Goal: Communication & Community: Answer question/provide support

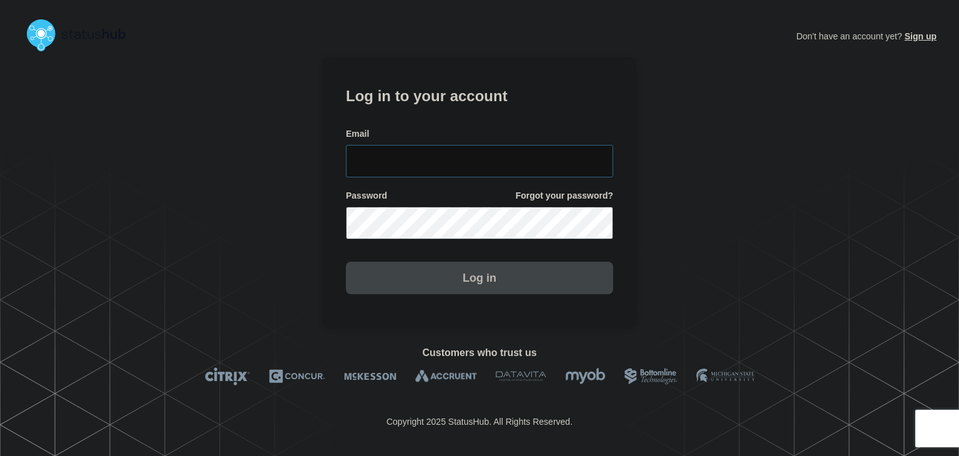
type input "[PERSON_NAME][EMAIL_ADDRESS][PERSON_NAME][DOMAIN_NAME]"
click at [450, 287] on button "Log in" at bounding box center [479, 278] width 267 height 32
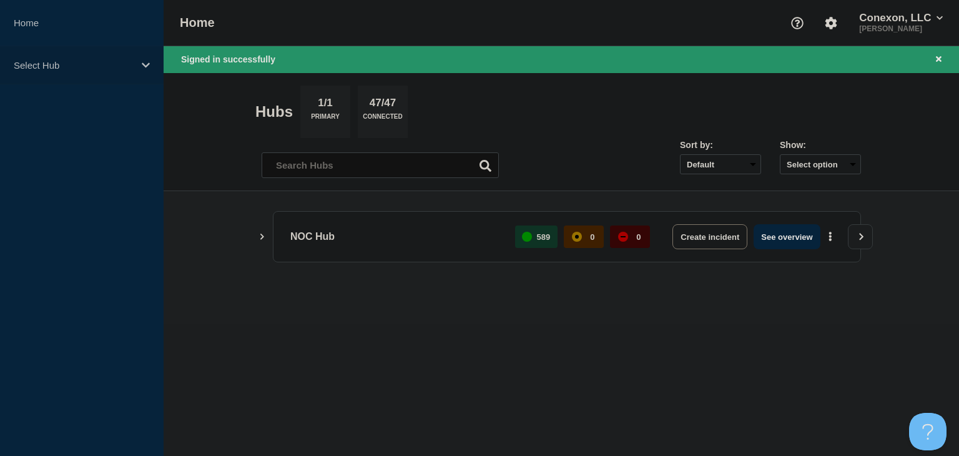
click at [57, 64] on p "Select Hub" at bounding box center [74, 65] width 120 height 11
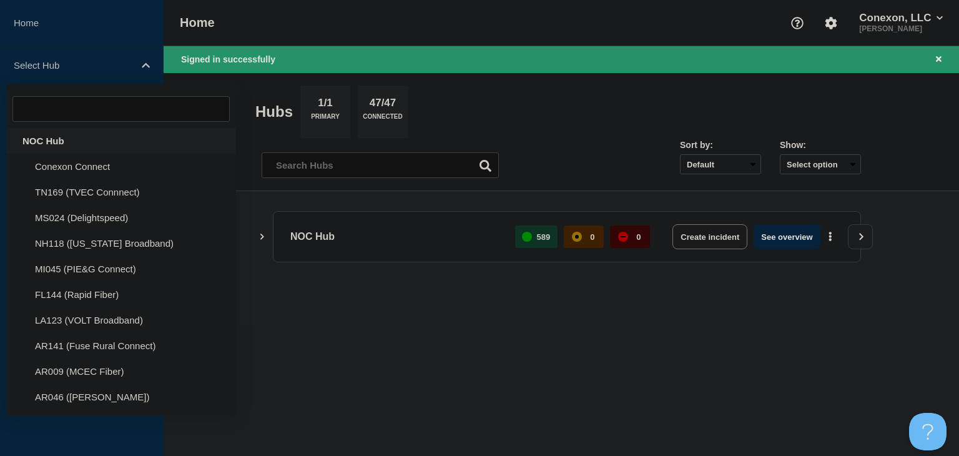
click at [44, 141] on div "NOC Hub" at bounding box center [121, 141] width 230 height 26
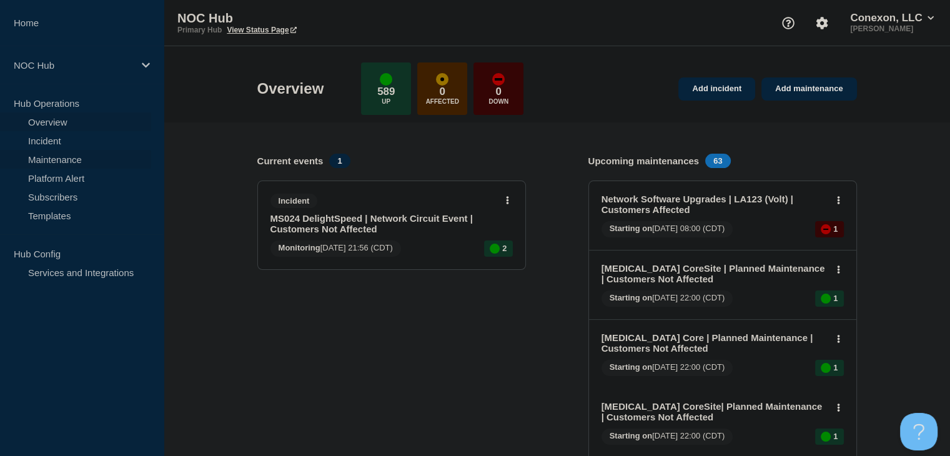
click at [58, 162] on link "Maintenance" at bounding box center [75, 159] width 151 height 19
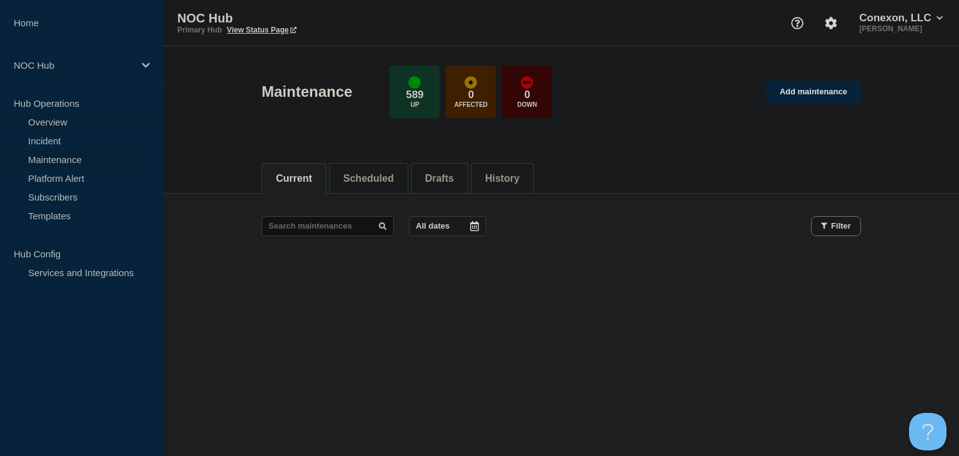
click at [58, 127] on link "Overview" at bounding box center [75, 121] width 151 height 19
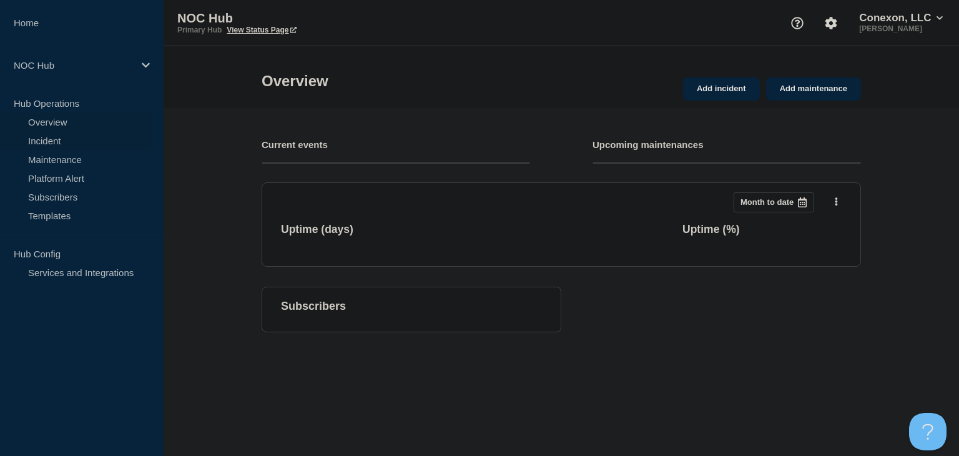
click at [56, 135] on link "Incident" at bounding box center [75, 140] width 151 height 19
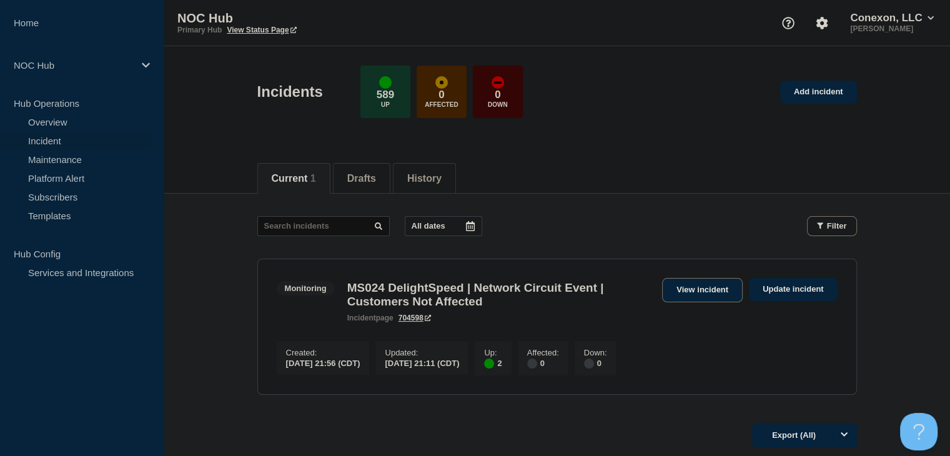
click at [694, 289] on link "View incident" at bounding box center [702, 290] width 81 height 24
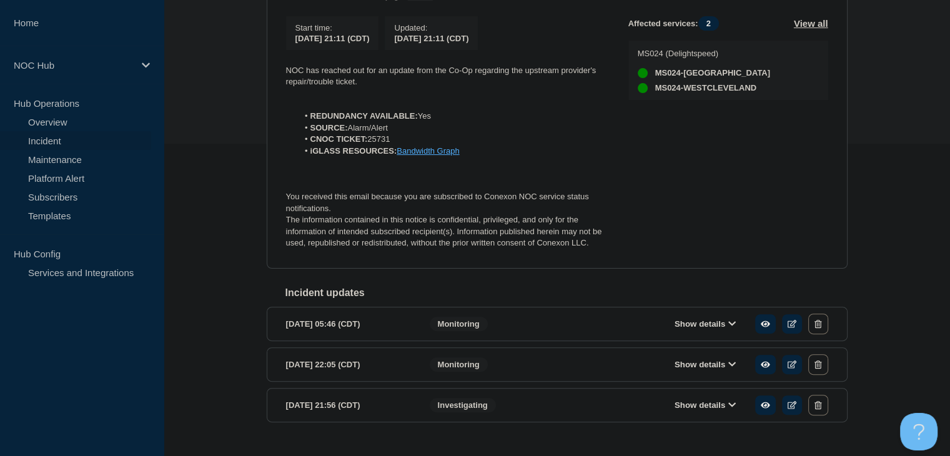
scroll to position [250, 0]
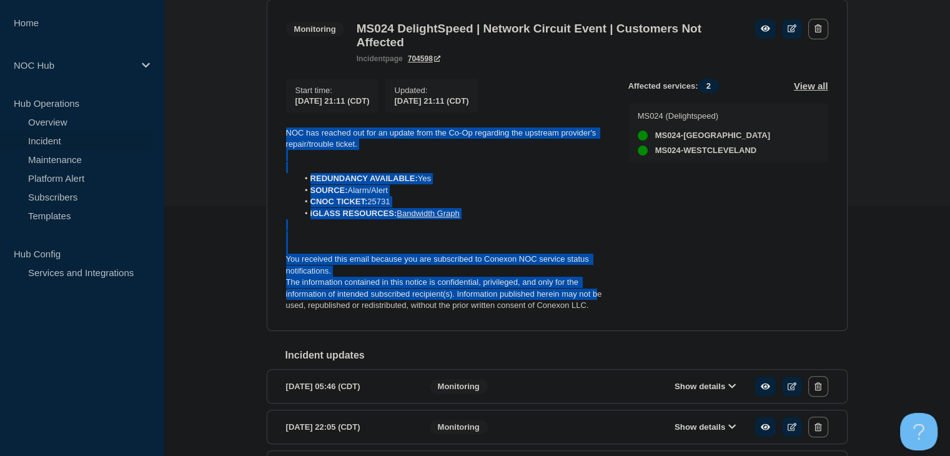
drag, startPoint x: 598, startPoint y: 307, endPoint x: 239, endPoint y: 130, distance: 399.9
click at [237, 130] on div "Back Back to Incidents Update incident Monitoring MS024 DelightSpeed | Network …" at bounding box center [557, 234] width 786 height 581
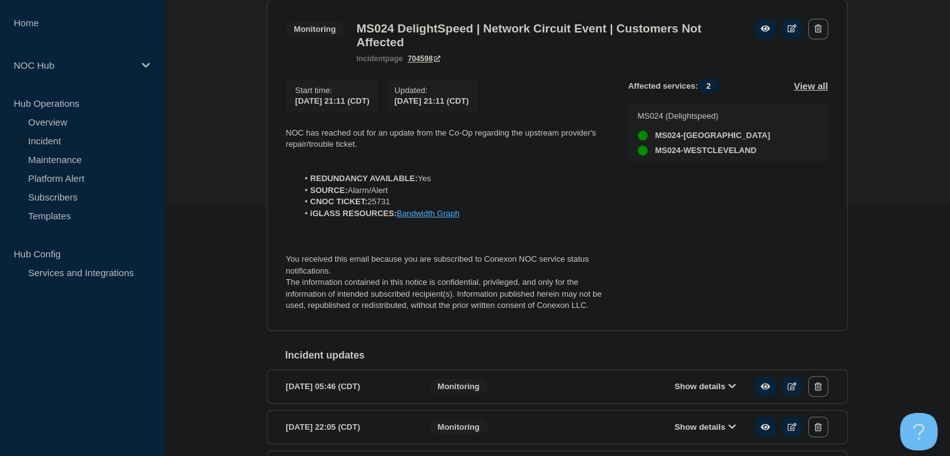
click at [548, 311] on p "The information contained in this notice is confidential, privileged, and only …" at bounding box center [447, 294] width 322 height 34
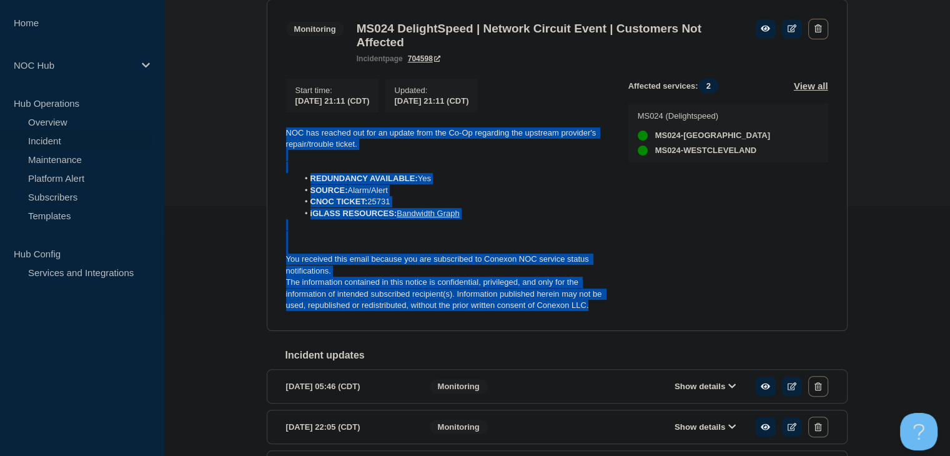
drag, startPoint x: 500, startPoint y: 304, endPoint x: 224, endPoint y: 120, distance: 331.9
click at [224, 120] on div "Back Back to Incidents Update incident Monitoring MS024 DelightSpeed | Network …" at bounding box center [557, 234] width 786 height 581
copy div "NOC has reached out for an update from the Co-Op regarding the upstream provide…"
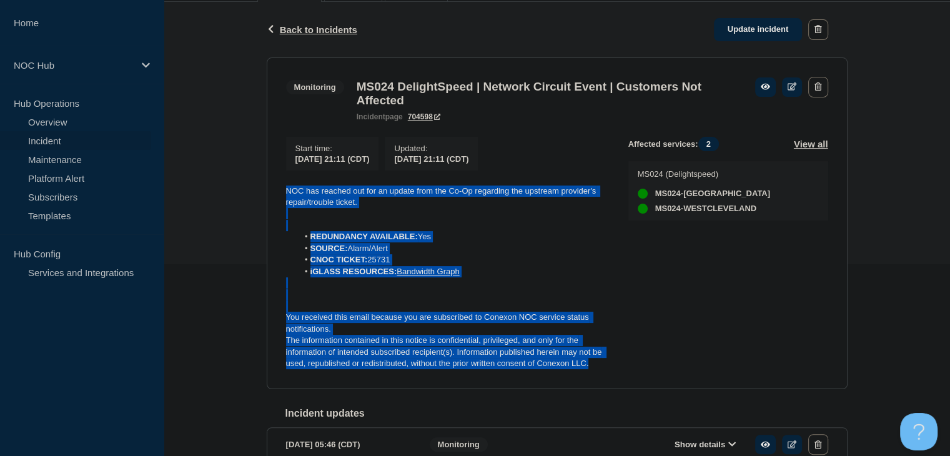
scroll to position [125, 0]
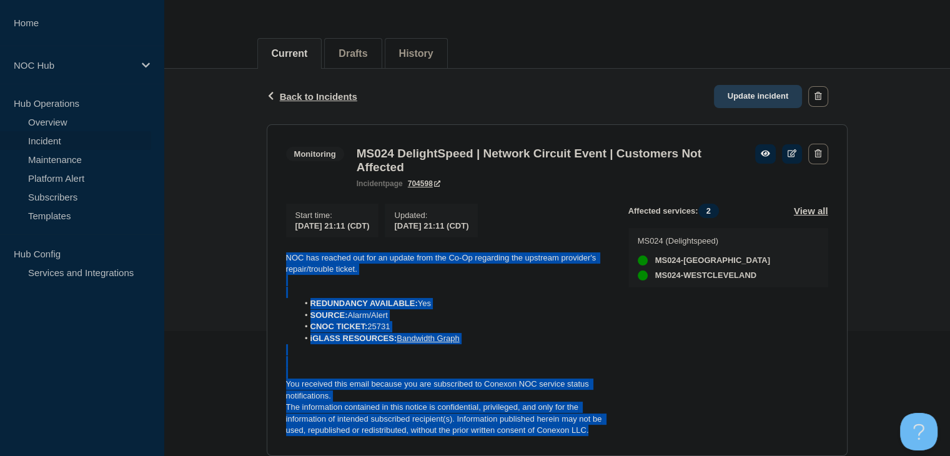
drag, startPoint x: 764, startPoint y: 93, endPoint x: 758, endPoint y: 102, distance: 11.6
click at [764, 93] on link "Update incident" at bounding box center [758, 96] width 89 height 23
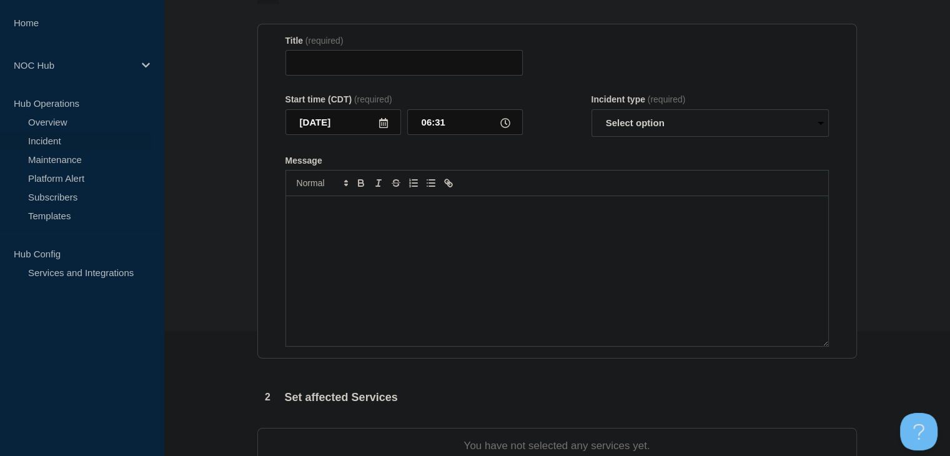
type input "MS024 DelightSpeed | Network Circuit Event | Customers Not Affected"
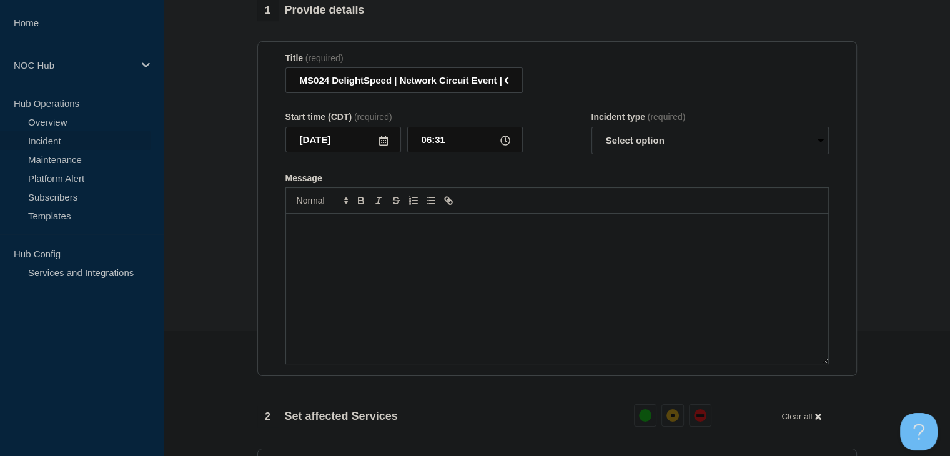
click at [453, 283] on div "Message" at bounding box center [557, 289] width 542 height 150
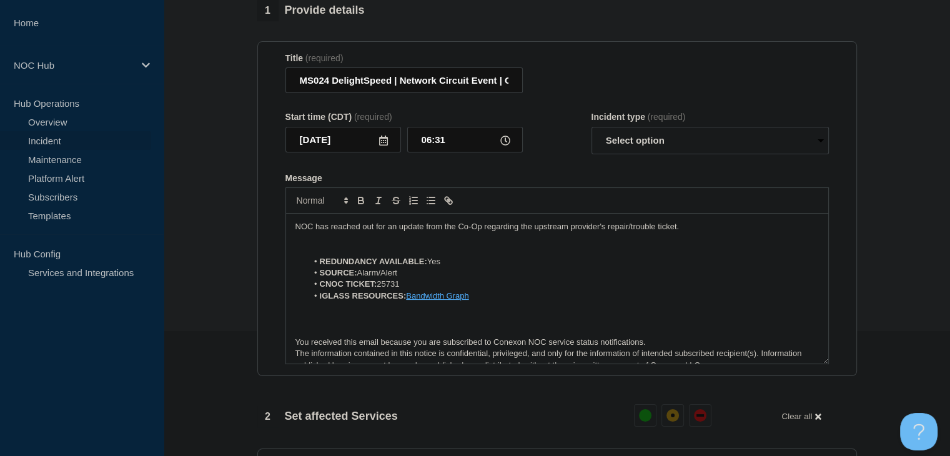
click at [298, 232] on p "NOC has reached out for an update from the Co-Op regarding the upstream provide…" at bounding box center [556, 226] width 523 height 11
click at [302, 244] on p "Message" at bounding box center [556, 238] width 523 height 11
click at [631, 144] on select "Select option Investigating Identified Monitoring Resolved" at bounding box center [709, 140] width 237 height 27
select select "monitoring"
click at [591, 134] on select "Select option Investigating Identified Monitoring Resolved" at bounding box center [709, 140] width 237 height 27
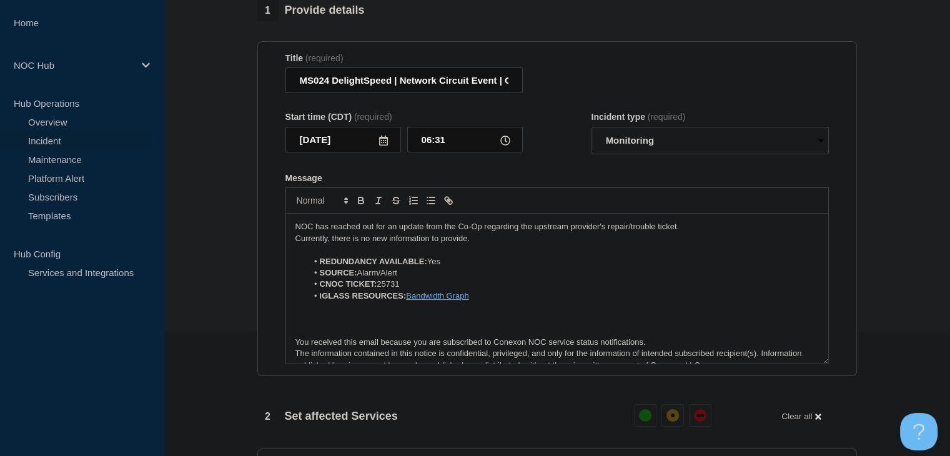
click at [587, 183] on div "Message" at bounding box center [556, 178] width 543 height 10
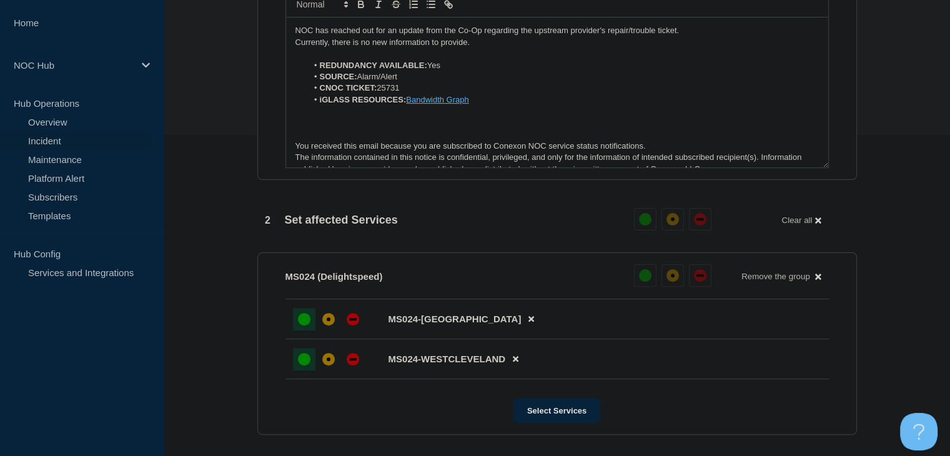
scroll to position [562, 0]
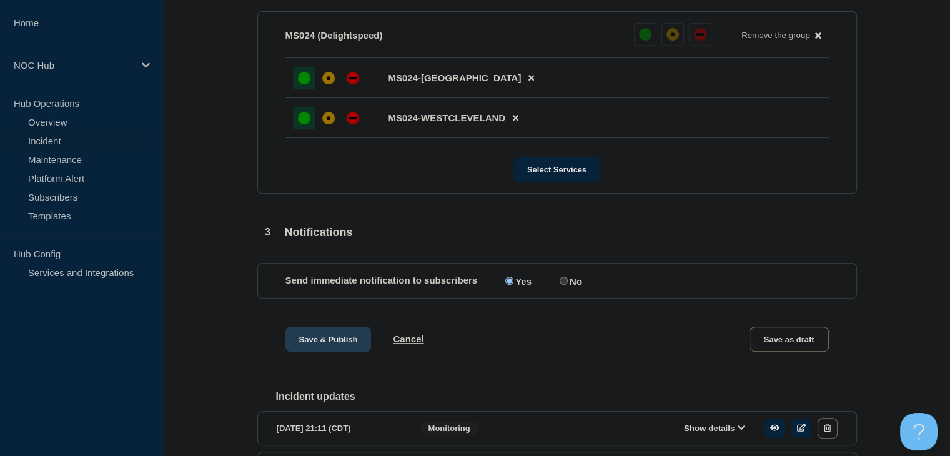
click at [292, 340] on button "Save & Publish" at bounding box center [328, 339] width 86 height 25
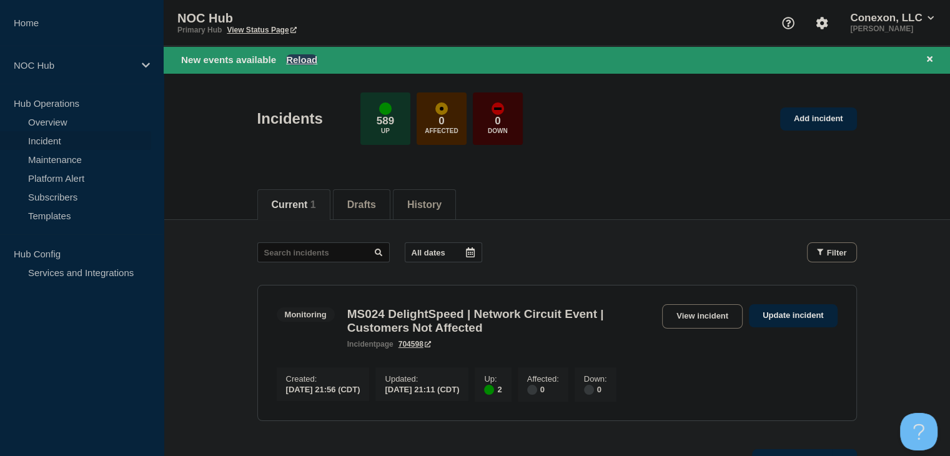
click at [315, 57] on button "Reload" at bounding box center [301, 59] width 31 height 11
